Goal: Information Seeking & Learning: Learn about a topic

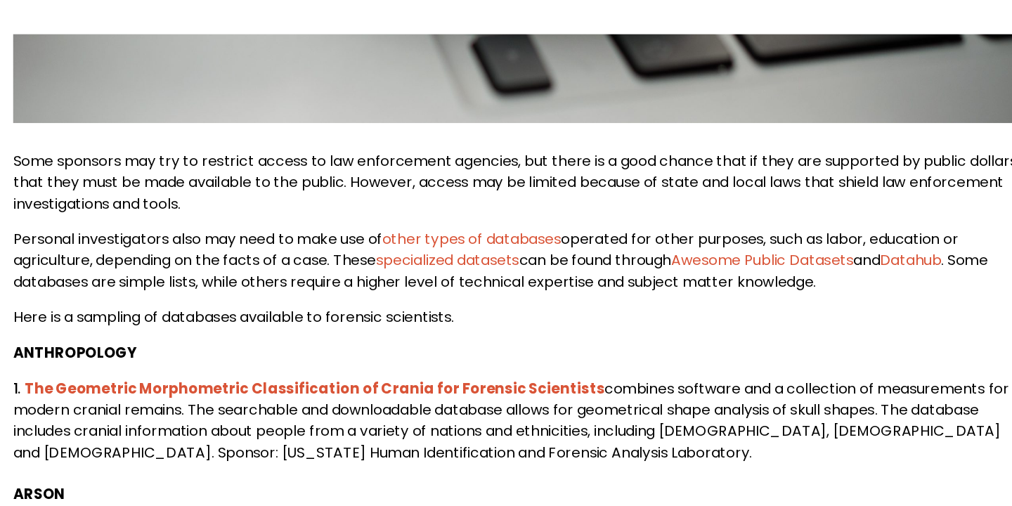
scroll to position [641, 0]
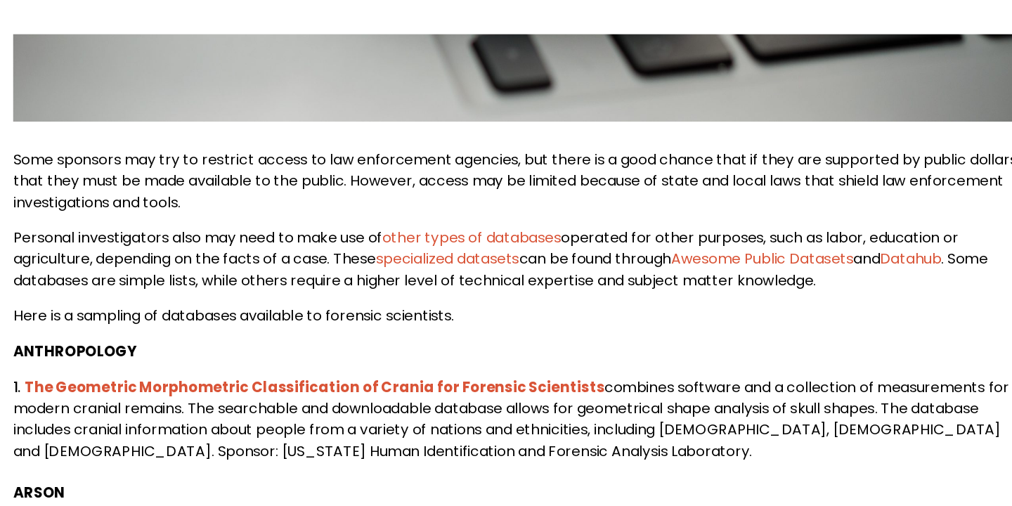
click at [443, 301] on link "other types of databases" at bounding box center [467, 293] width 141 height 16
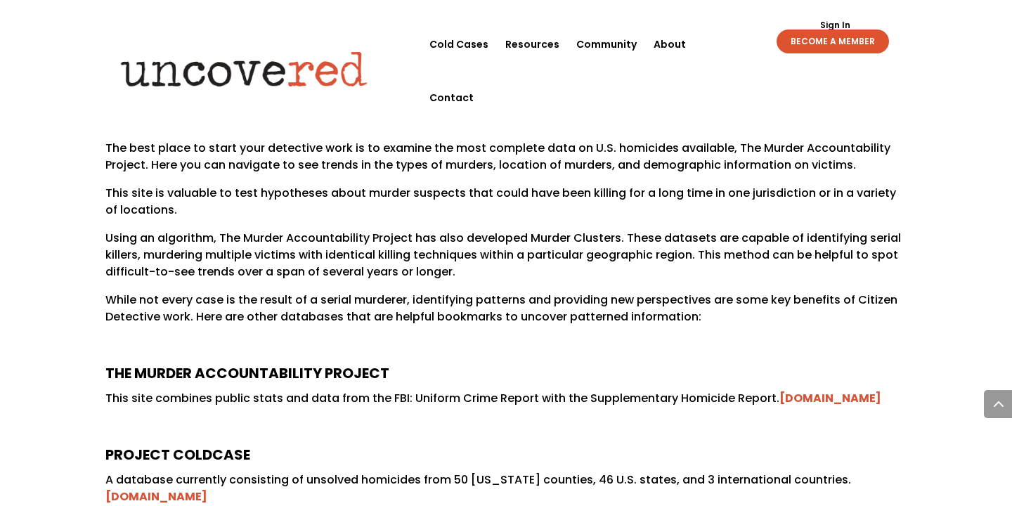
scroll to position [641, 0]
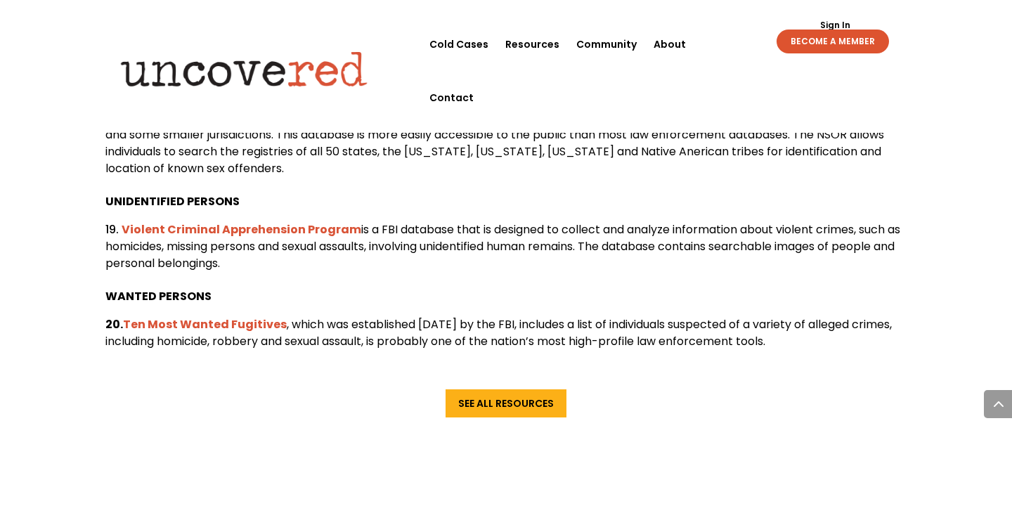
scroll to position [2801, 0]
